Goal: Navigation & Orientation: Find specific page/section

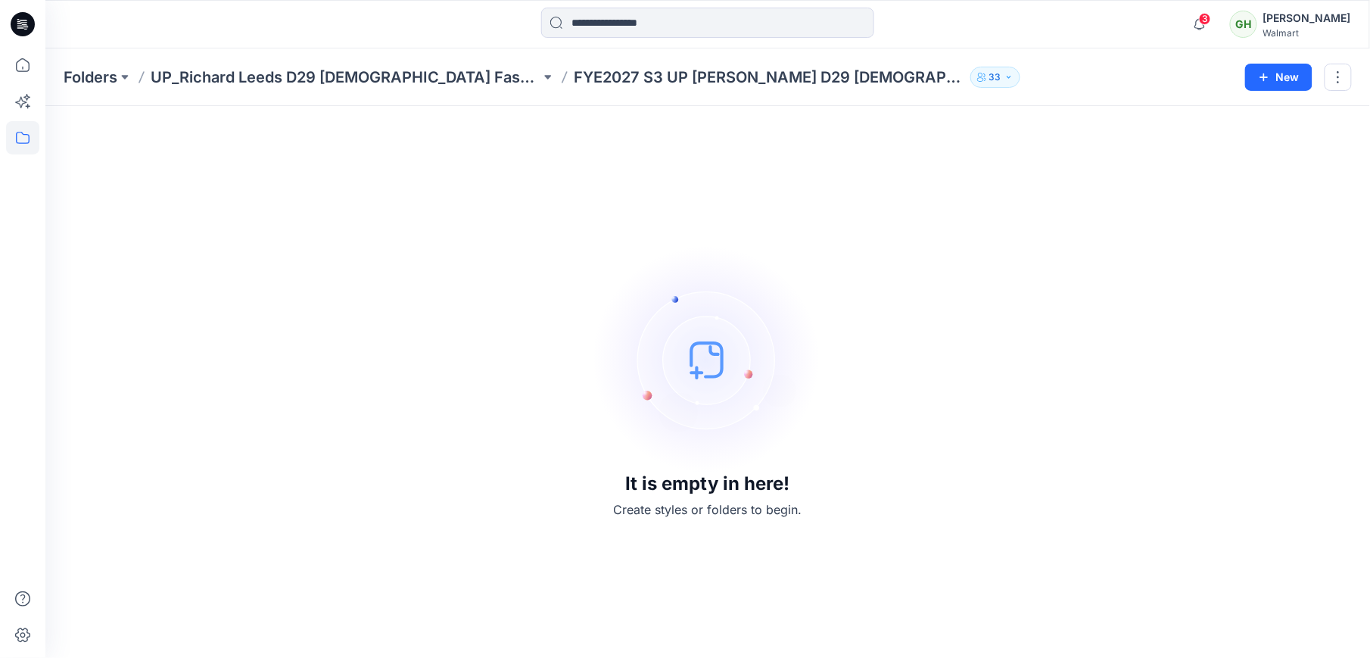
click at [26, 31] on icon at bounding box center [23, 24] width 24 height 24
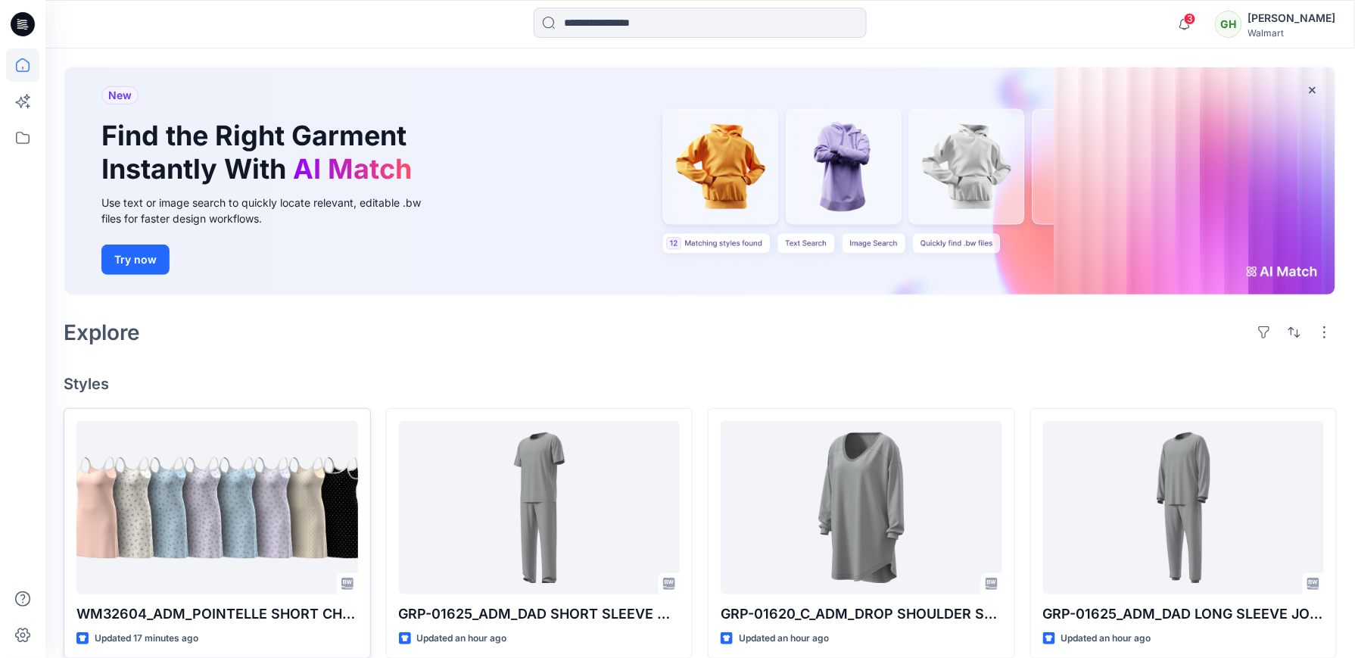
scroll to position [101, 0]
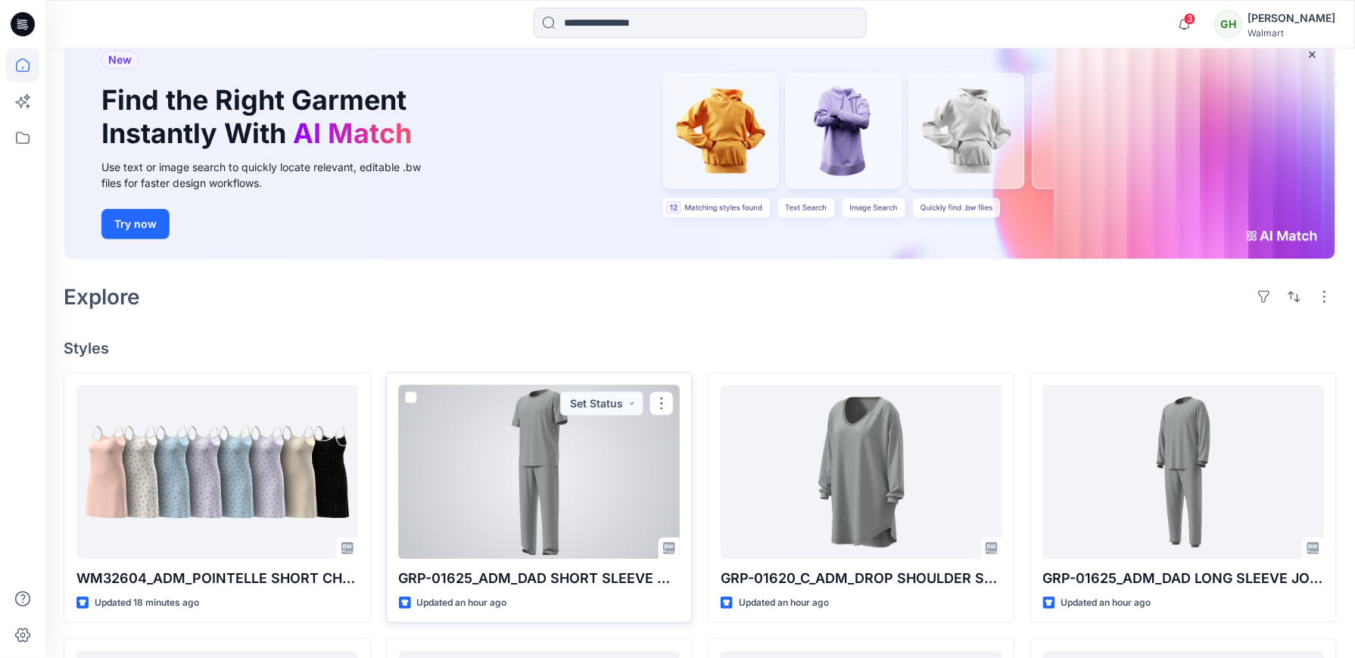
click at [515, 539] on div at bounding box center [540, 471] width 282 height 173
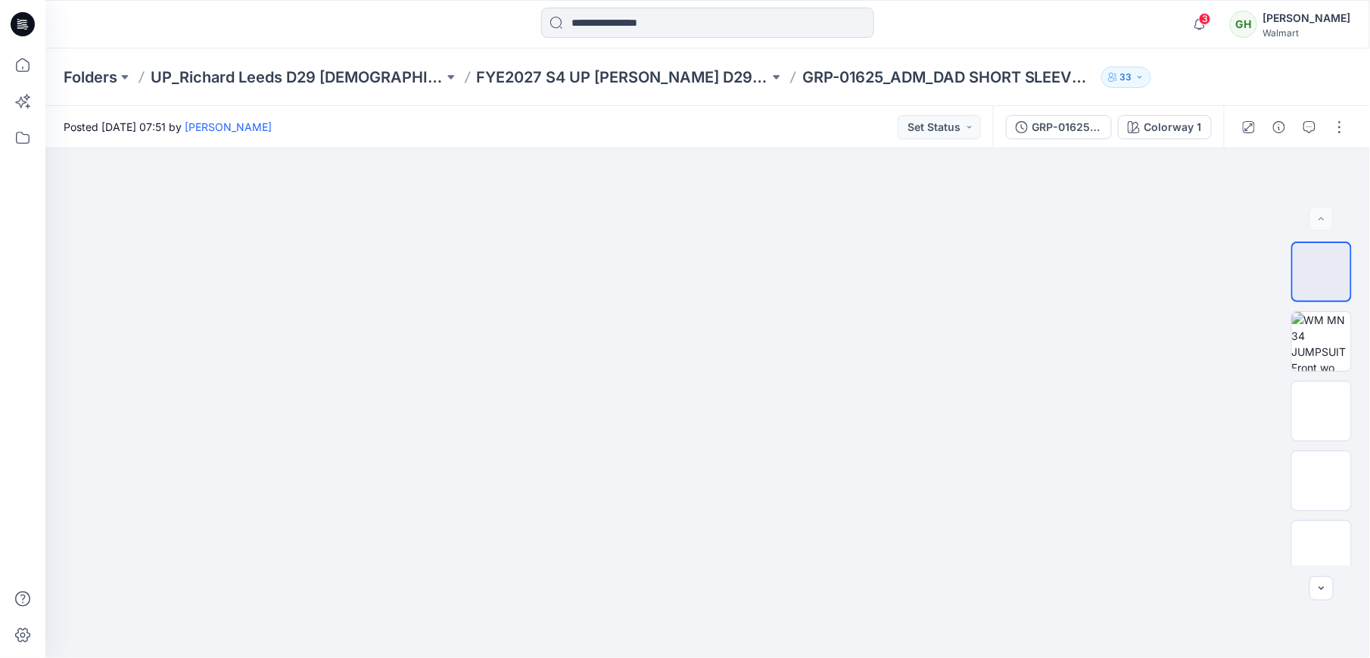
click at [21, 27] on icon at bounding box center [23, 24] width 24 height 24
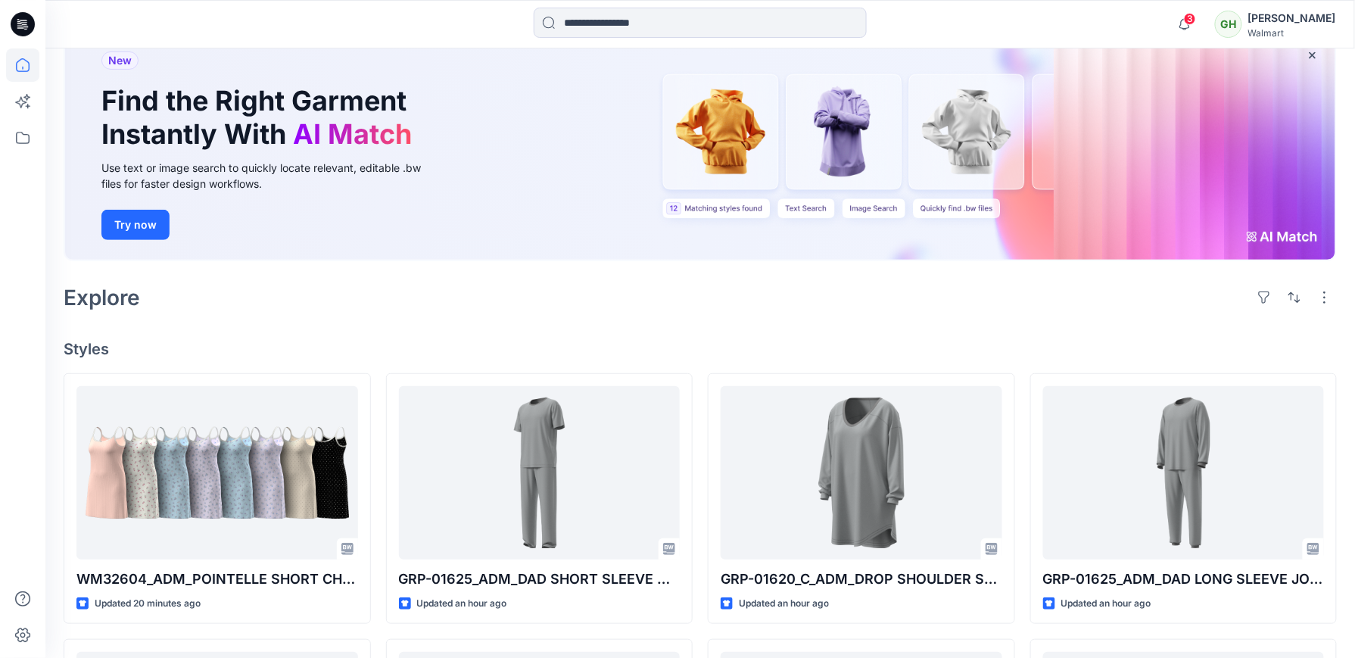
scroll to position [201, 0]
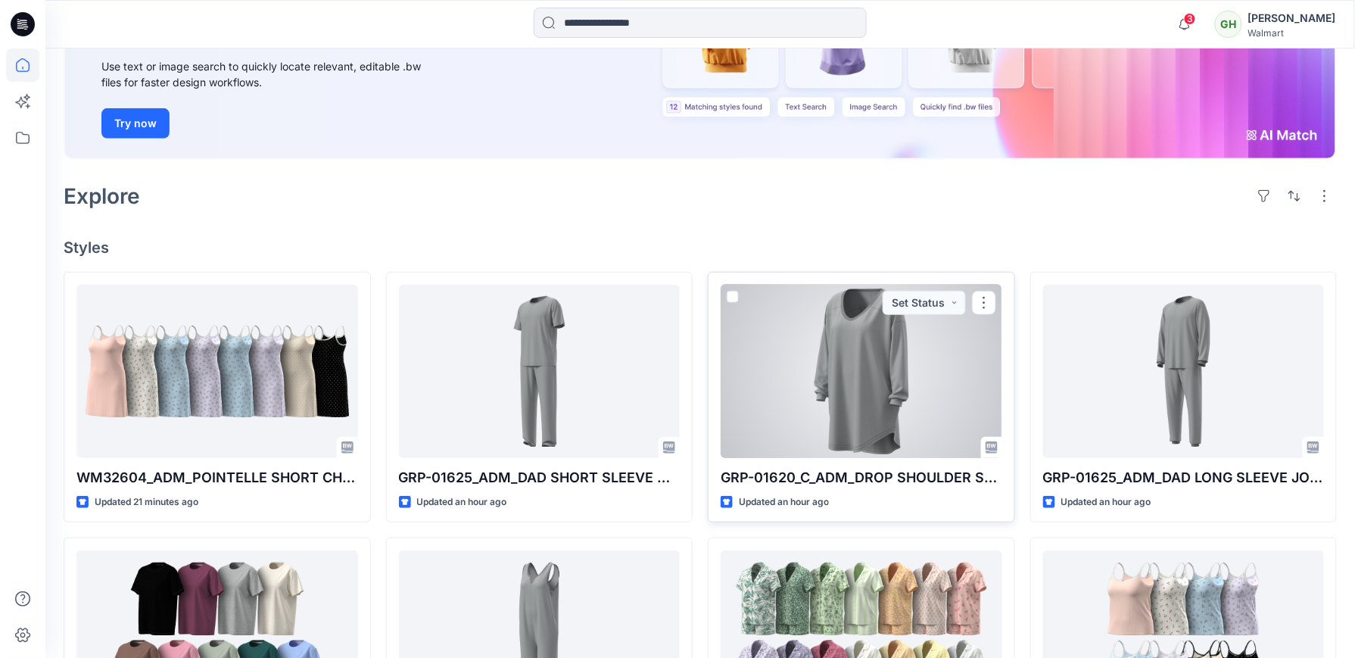
click at [870, 398] on div at bounding box center [862, 371] width 282 height 173
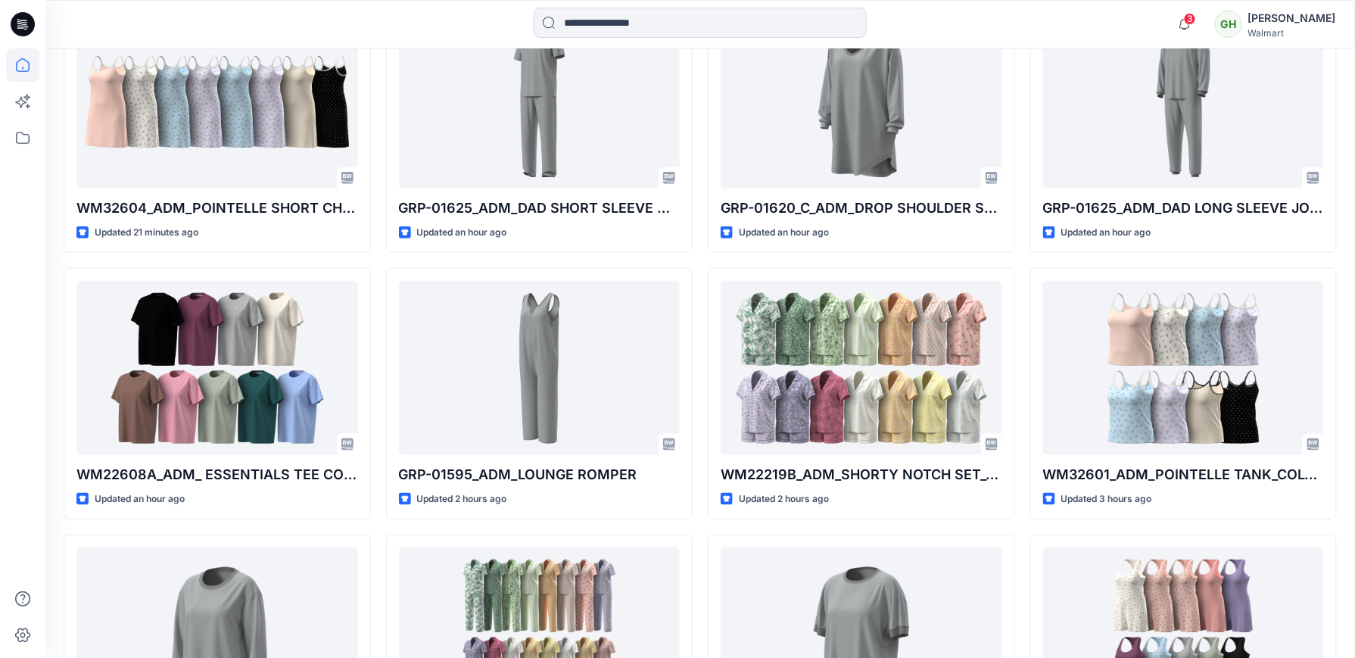
scroll to position [484, 0]
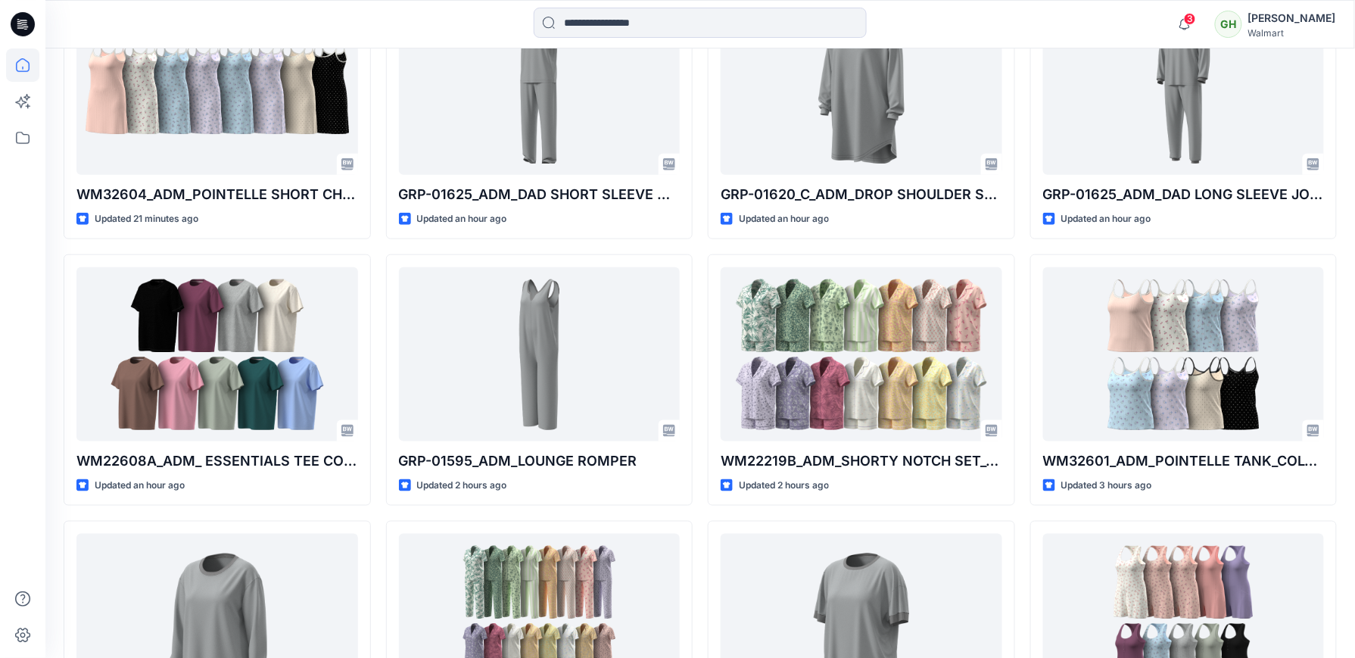
click at [21, 368] on div at bounding box center [22, 352] width 33 height 609
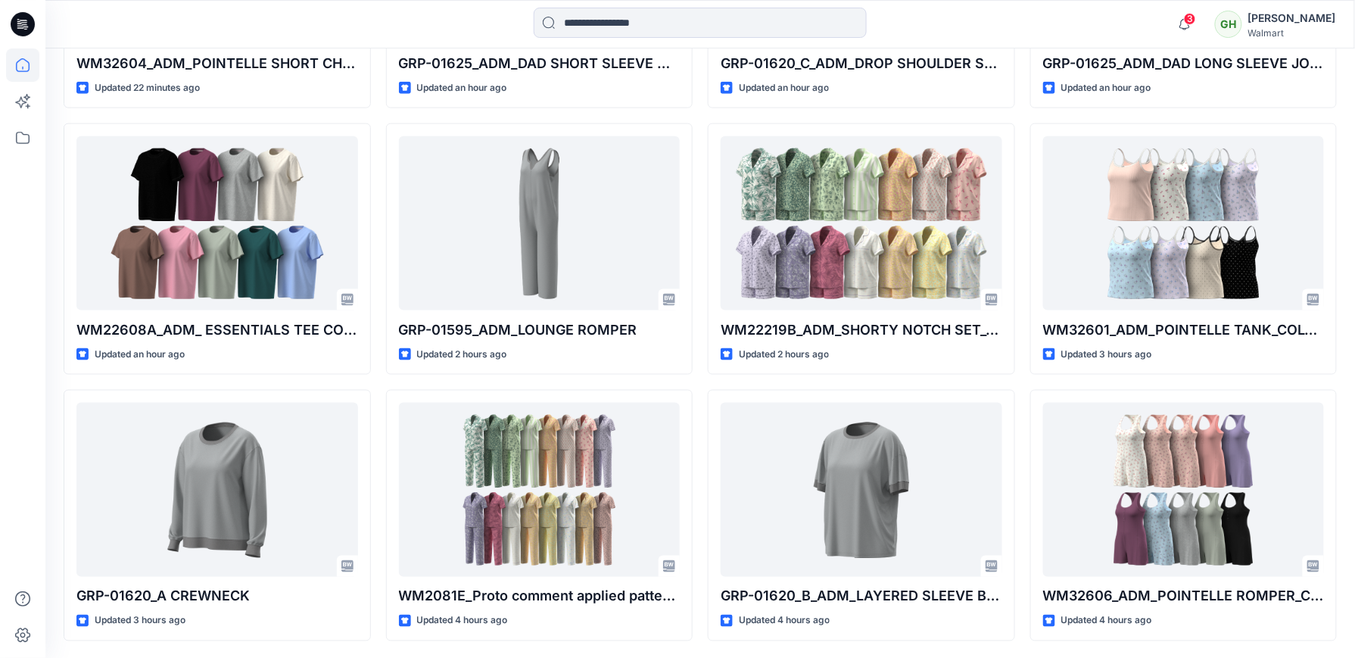
scroll to position [672, 0]
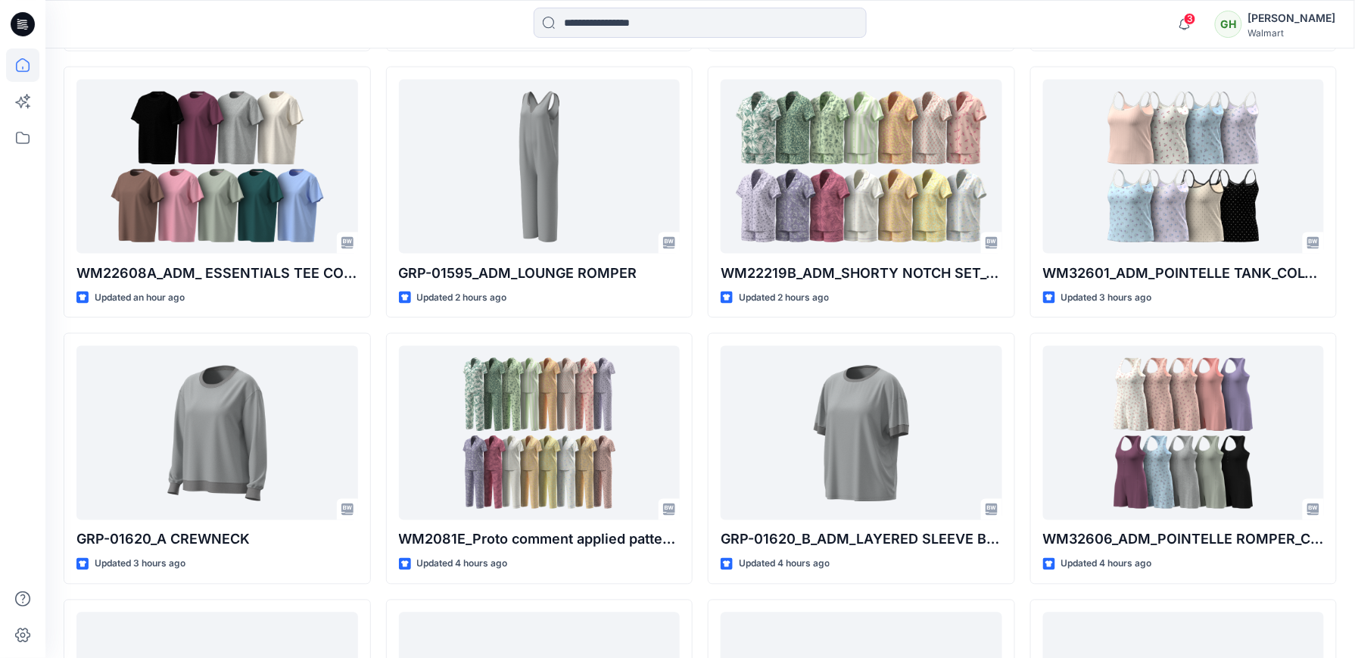
click at [18, 512] on div at bounding box center [22, 352] width 33 height 609
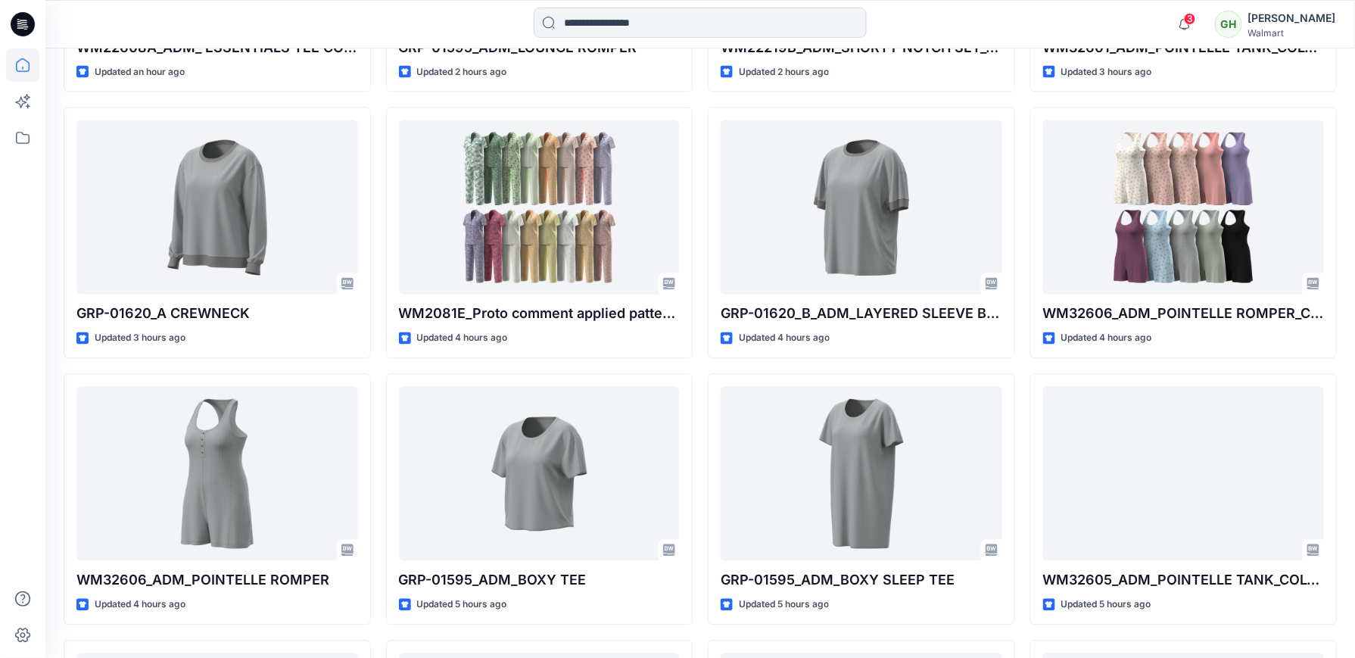
scroll to position [975, 0]
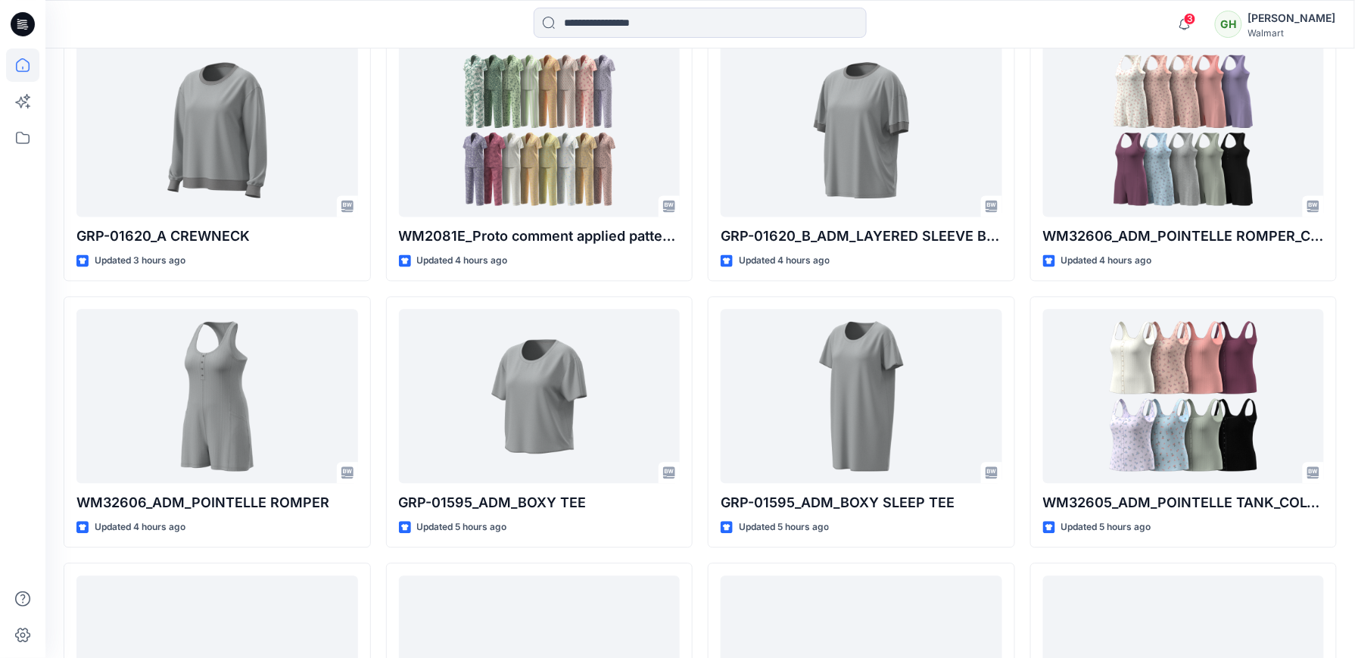
click at [5, 385] on div at bounding box center [22, 329] width 45 height 658
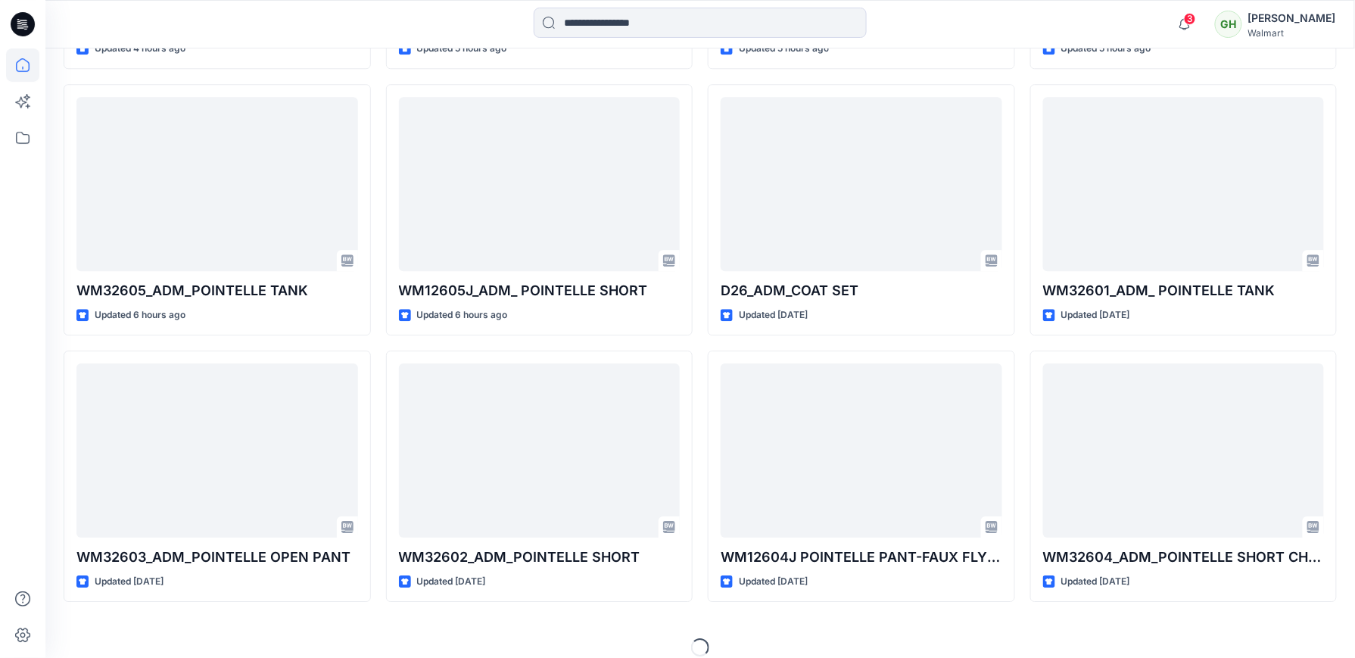
scroll to position [1471, 0]
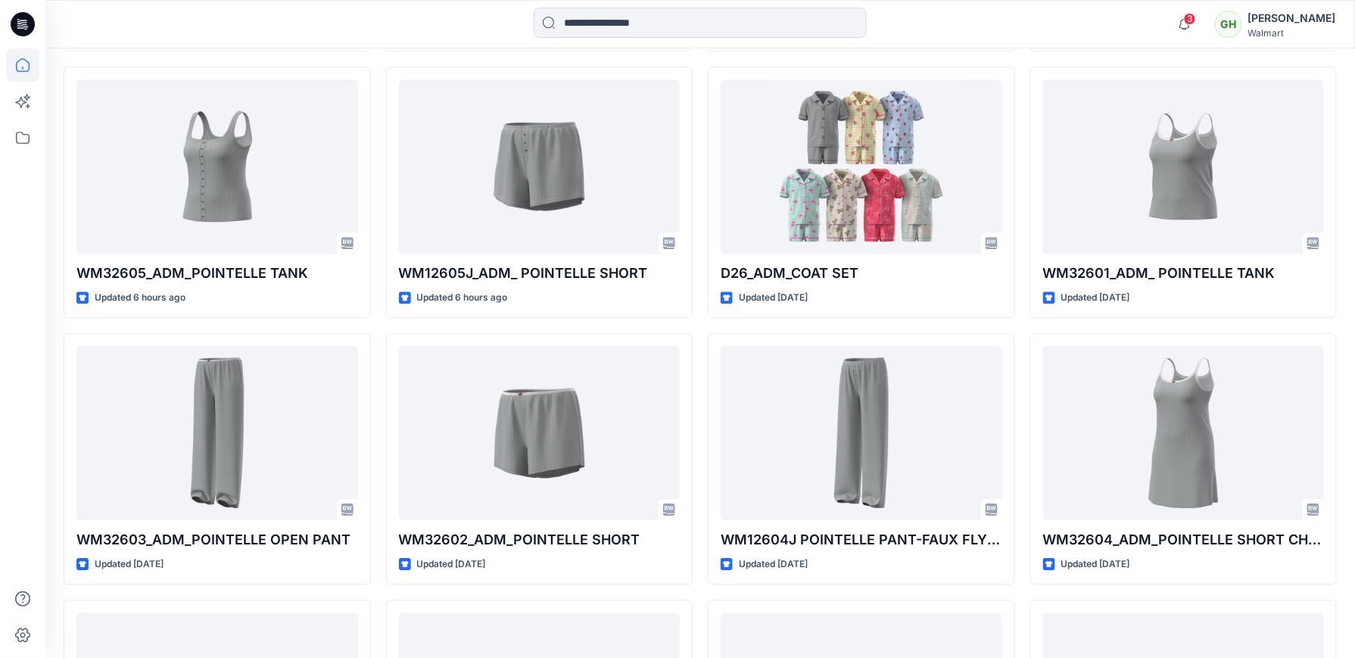
click at [6, 385] on div at bounding box center [22, 352] width 33 height 609
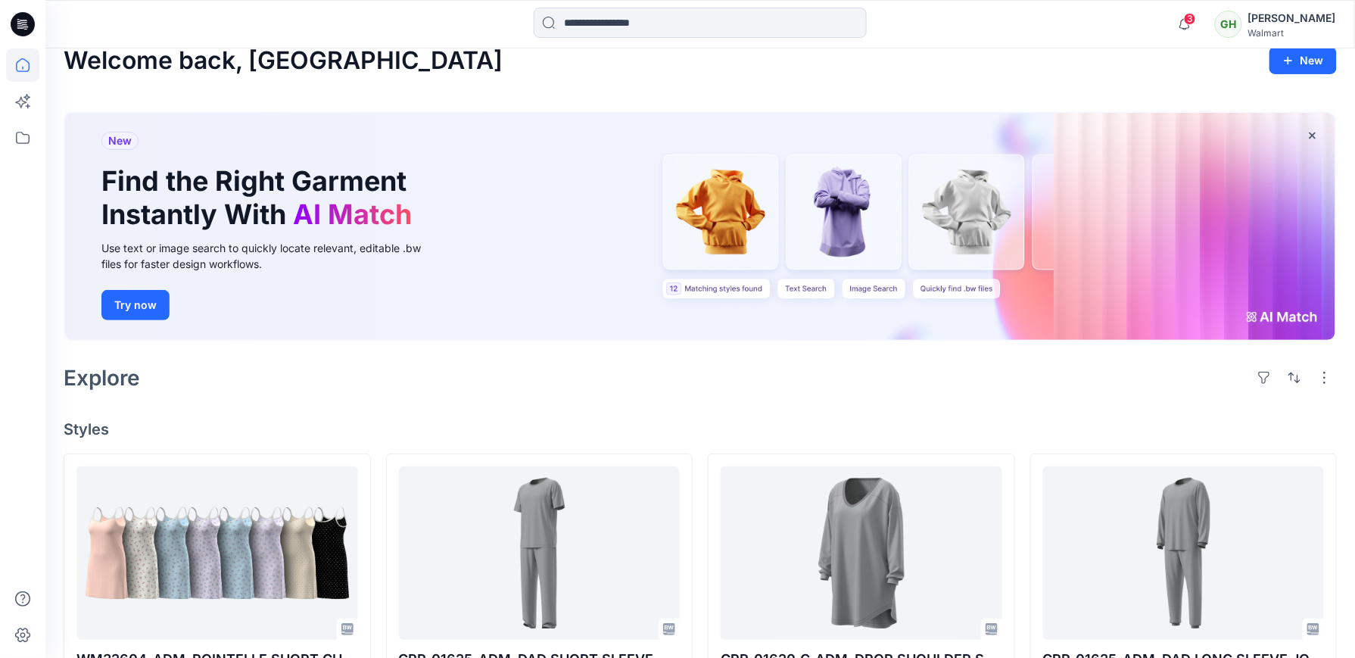
scroll to position [0, 0]
